Goal: Task Accomplishment & Management: Use online tool/utility

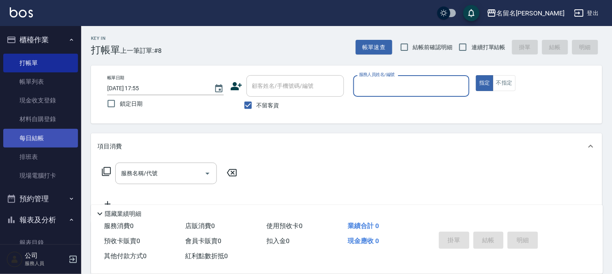
click at [46, 134] on link "每日結帳" at bounding box center [40, 138] width 75 height 19
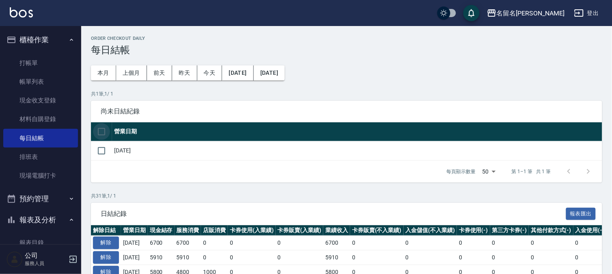
click at [100, 133] on input "checkbox" at bounding box center [101, 131] width 17 height 17
checkbox input "true"
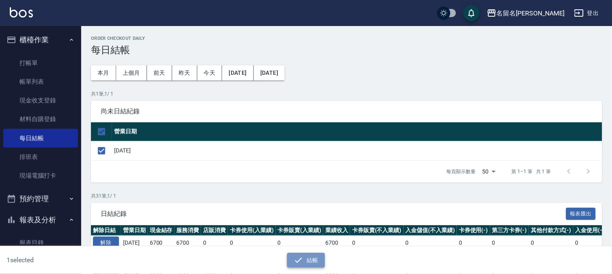
click at [302, 260] on icon "button" at bounding box center [299, 260] width 10 height 10
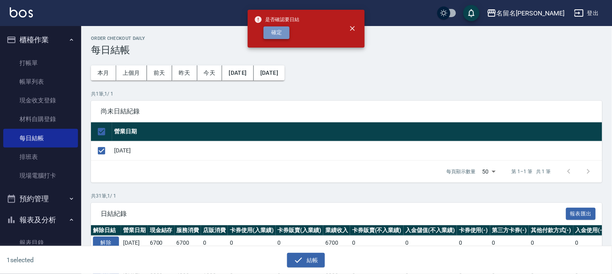
click at [271, 34] on button "確定" at bounding box center [277, 32] width 26 height 13
checkbox input "false"
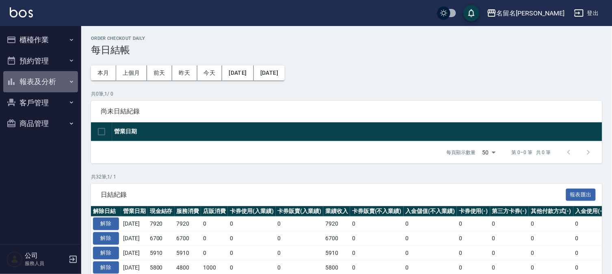
click at [33, 82] on button "報表及分析" at bounding box center [40, 81] width 75 height 21
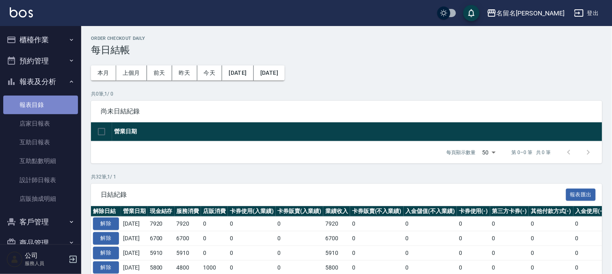
click at [43, 104] on link "報表目錄" at bounding box center [40, 104] width 75 height 19
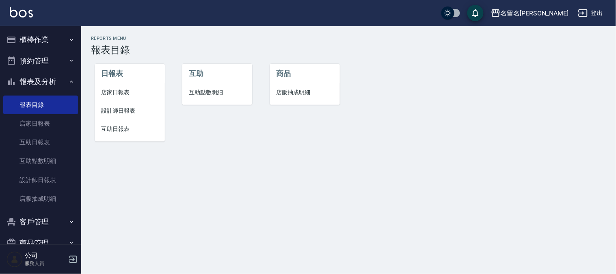
click at [118, 88] on span "店家日報表" at bounding box center [130, 92] width 57 height 9
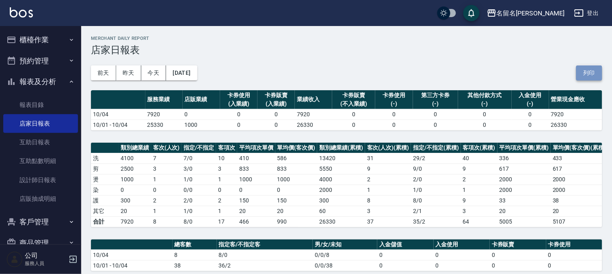
click at [586, 72] on button "列印" at bounding box center [589, 72] width 26 height 15
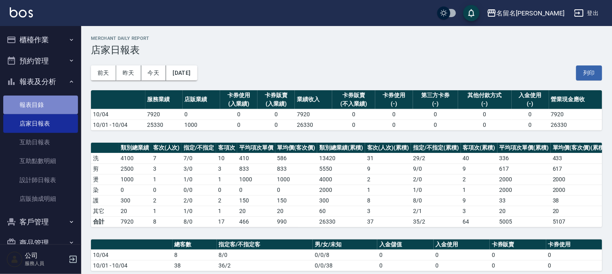
click at [49, 103] on link "報表目錄" at bounding box center [40, 104] width 75 height 19
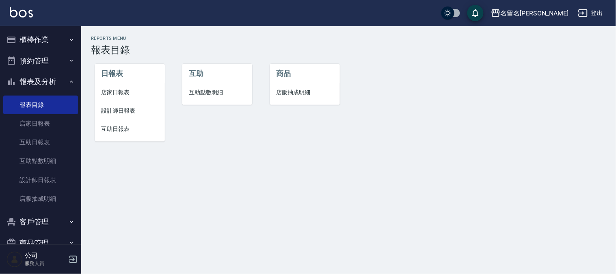
click at [115, 109] on span "設計師日報表" at bounding box center [130, 110] width 57 height 9
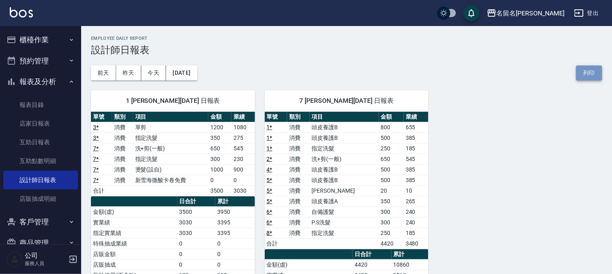
click at [595, 70] on button "列印" at bounding box center [589, 72] width 26 height 15
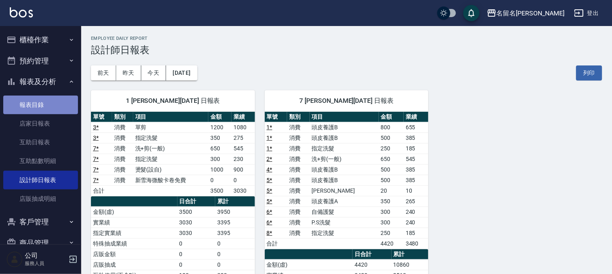
click at [42, 104] on link "報表目錄" at bounding box center [40, 104] width 75 height 19
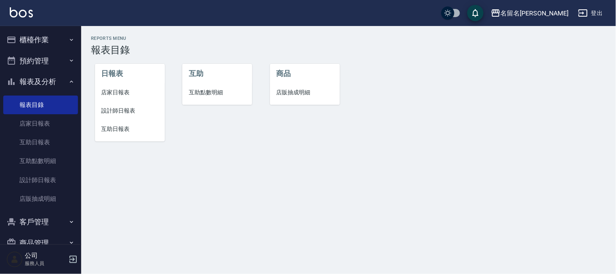
click at [116, 128] on span "互助日報表" at bounding box center [130, 129] width 57 height 9
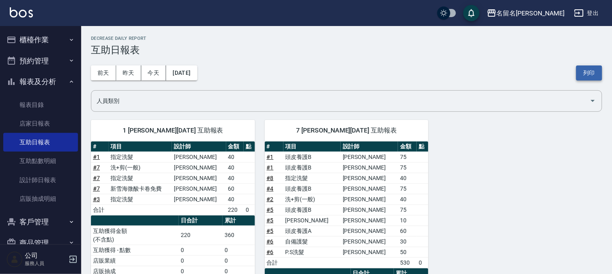
click at [596, 74] on button "列印" at bounding box center [589, 72] width 26 height 15
